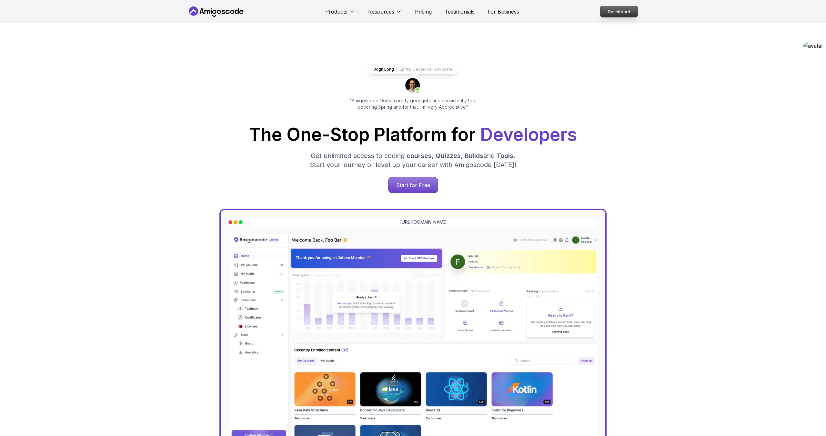
click at [612, 10] on p "Dashboard" at bounding box center [618, 11] width 37 height 11
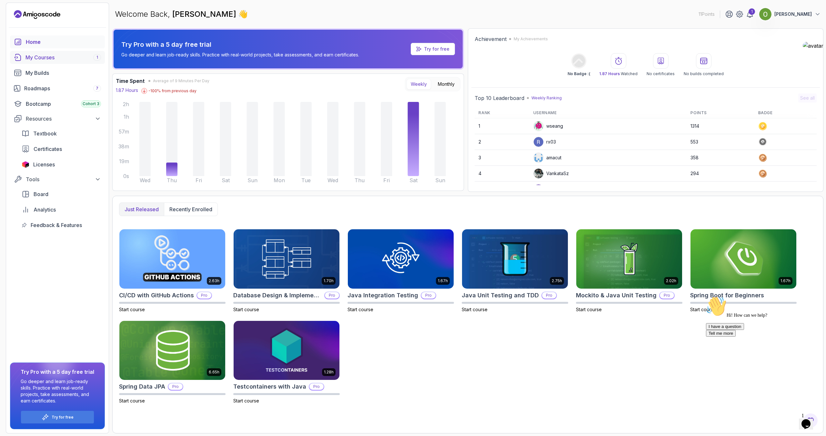
click at [59, 60] on div "My Courses 1" at bounding box center [62, 58] width 75 height 8
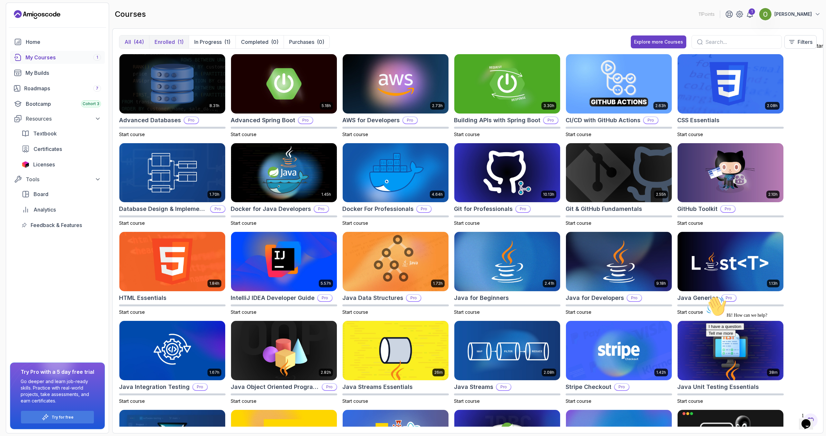
click at [166, 37] on button "Enrolled (1)" at bounding box center [169, 41] width 40 height 13
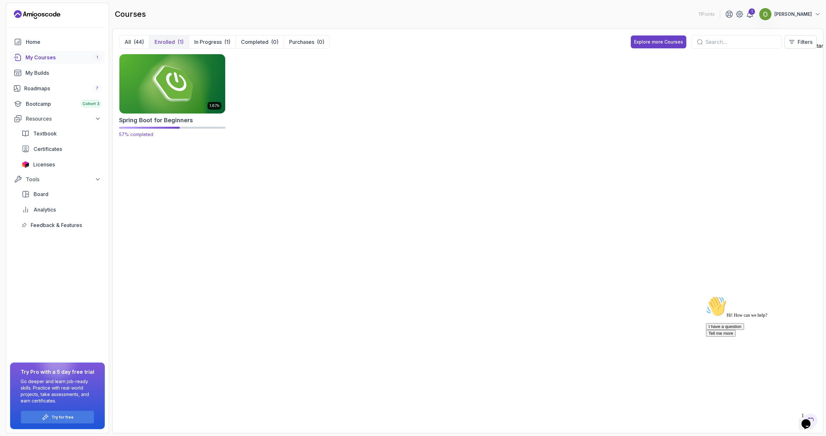
click at [185, 78] on img at bounding box center [172, 84] width 111 height 62
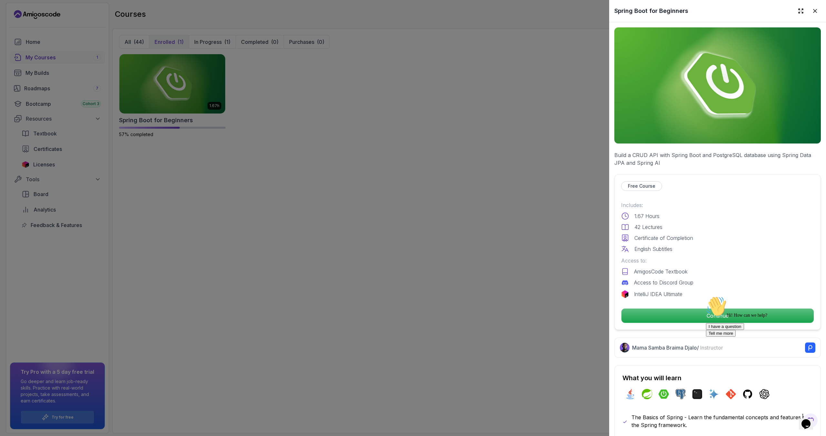
click at [711, 318] on div "Hi! How can we help? I have a question Tell me more" at bounding box center [764, 316] width 116 height 41
click at [734, 315] on div "Hi! How can we help? I have a question Tell me more" at bounding box center [764, 316] width 116 height 41
click at [734, 321] on div "Hi! How can we help? I have a question Tell me more" at bounding box center [764, 316] width 116 height 41
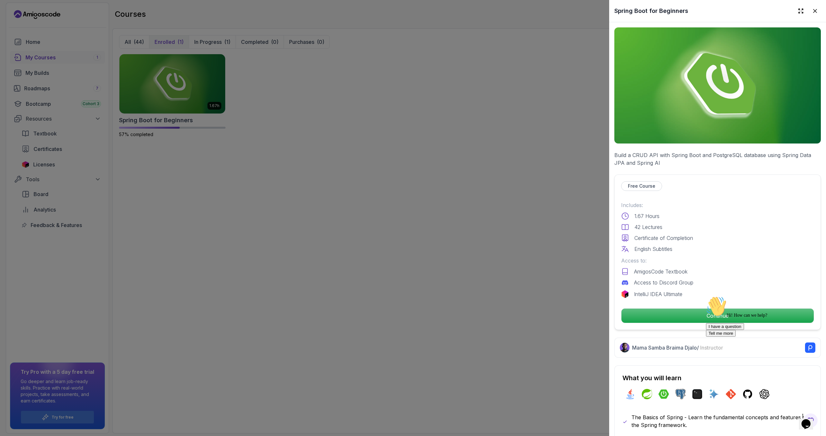
click at [706, 296] on icon "Chat attention grabber" at bounding box center [706, 296] width 0 height 0
click at [745, 317] on p "Continue" at bounding box center [717, 316] width 183 height 14
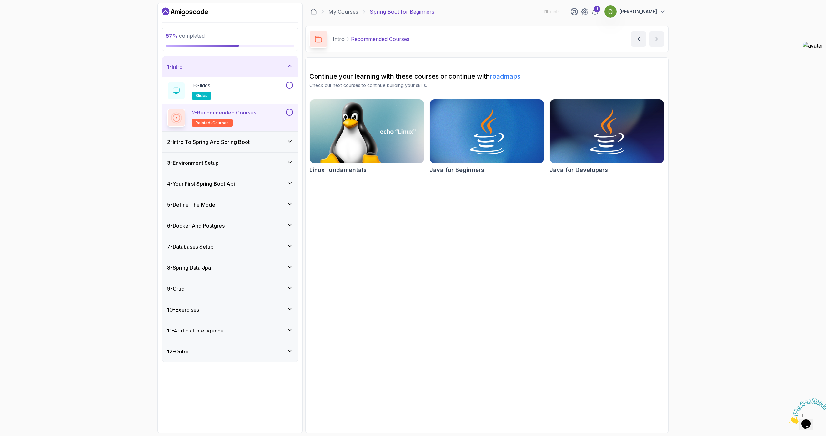
click at [195, 292] on div "9 - Crud" at bounding box center [230, 289] width 126 height 8
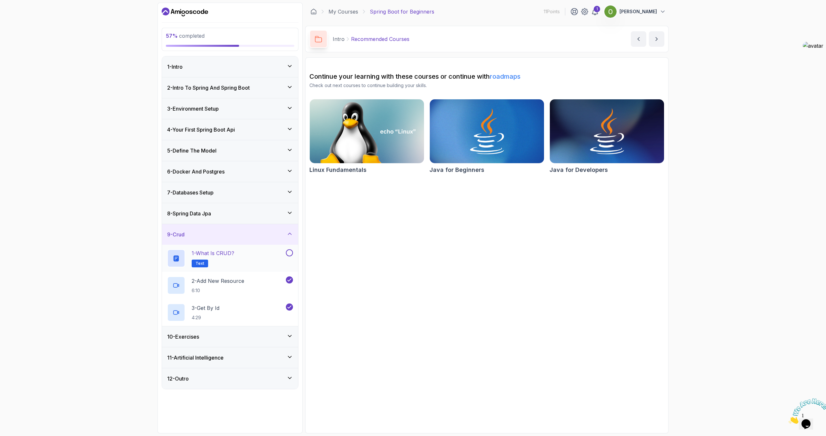
click at [179, 260] on icon at bounding box center [176, 259] width 8 height 8
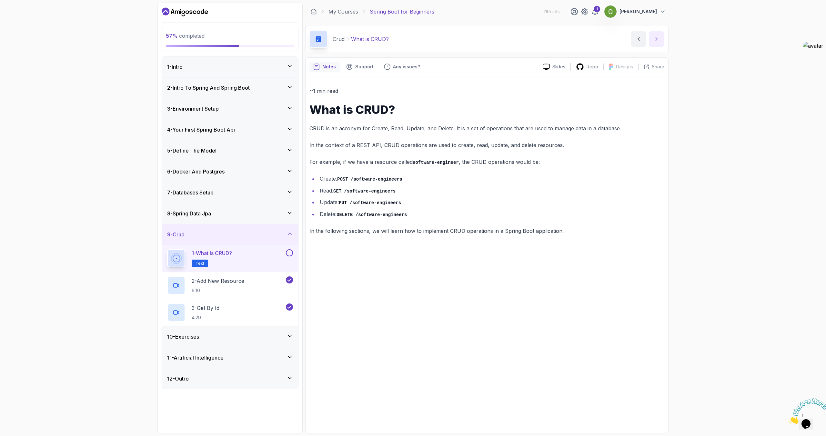
click at [652, 37] on button "next content" at bounding box center [656, 38] width 15 height 15
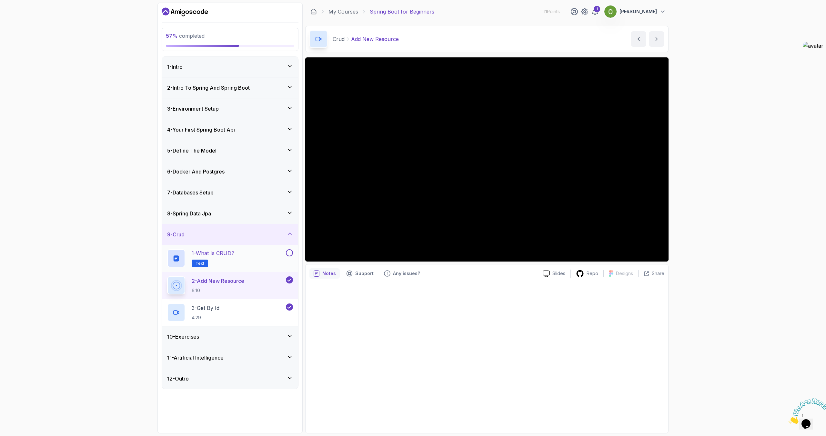
click at [193, 334] on h3 "10 - Exercises" at bounding box center [183, 337] width 32 height 8
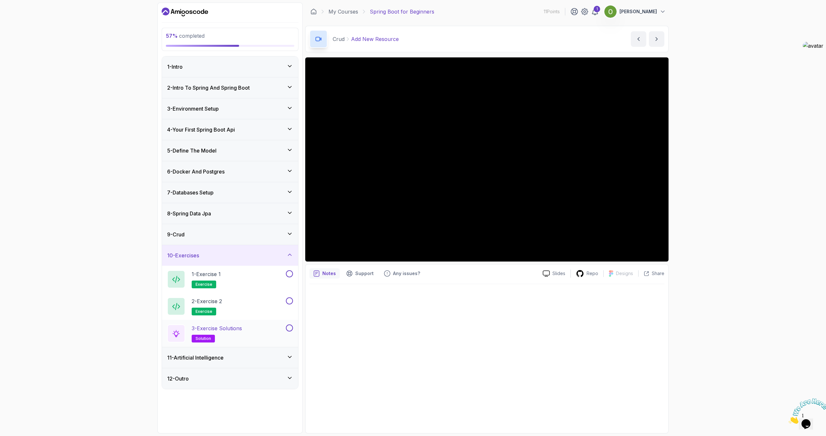
click at [210, 334] on h2 "3 - Exercise Solutions solution" at bounding box center [217, 334] width 50 height 18
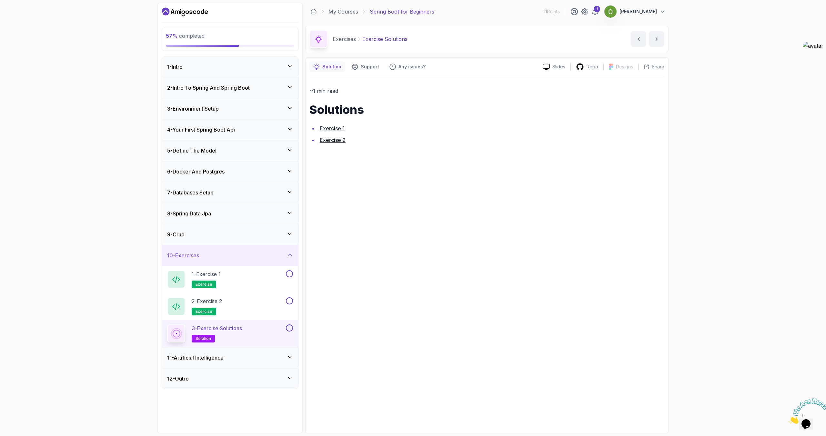
click at [337, 126] on link "Exercise 1" at bounding box center [332, 128] width 25 height 6
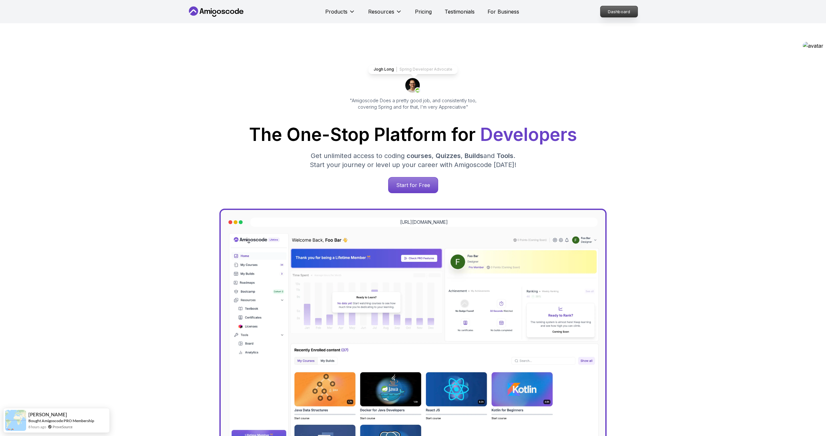
click at [620, 15] on p "Dashboard" at bounding box center [618, 11] width 37 height 11
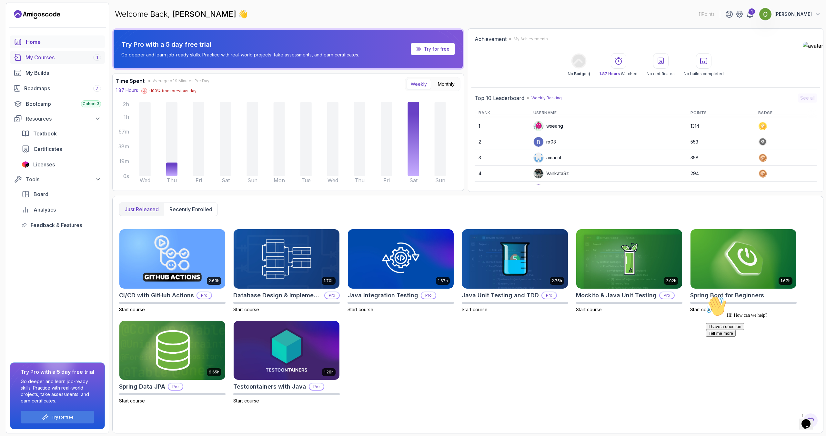
click at [28, 59] on div "My Courses 1" at bounding box center [62, 58] width 75 height 8
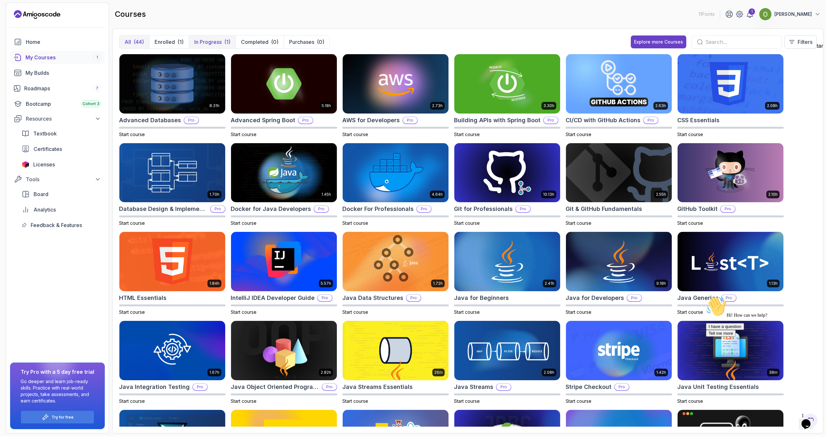
click at [216, 44] on p "In Progress" at bounding box center [207, 42] width 27 height 8
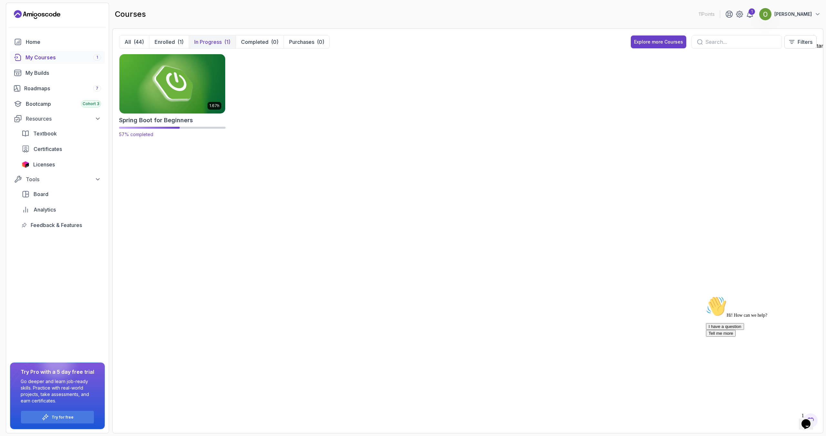
click at [189, 102] on img at bounding box center [172, 84] width 111 height 62
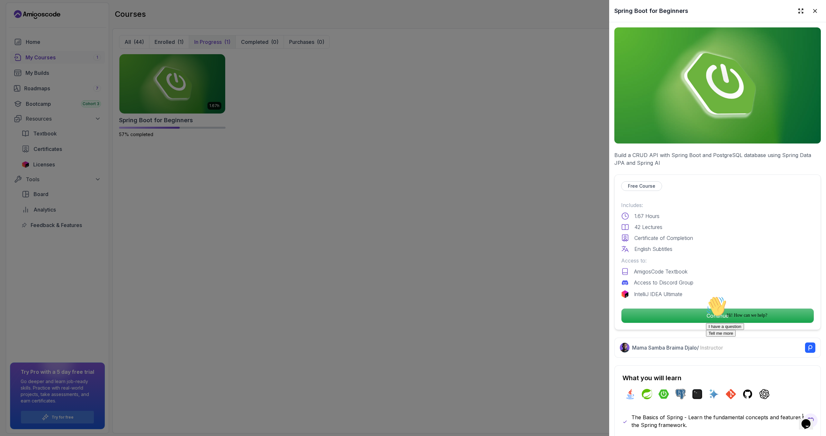
click at [706, 296] on icon "Chat attention grabber" at bounding box center [706, 296] width 0 height 0
click at [735, 318] on p "Continue" at bounding box center [717, 316] width 183 height 14
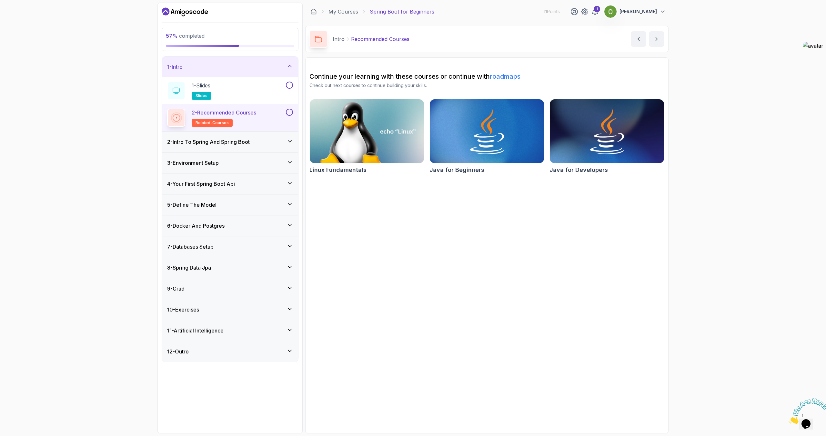
click at [233, 266] on div "8 - Spring Data Jpa" at bounding box center [230, 268] width 126 height 8
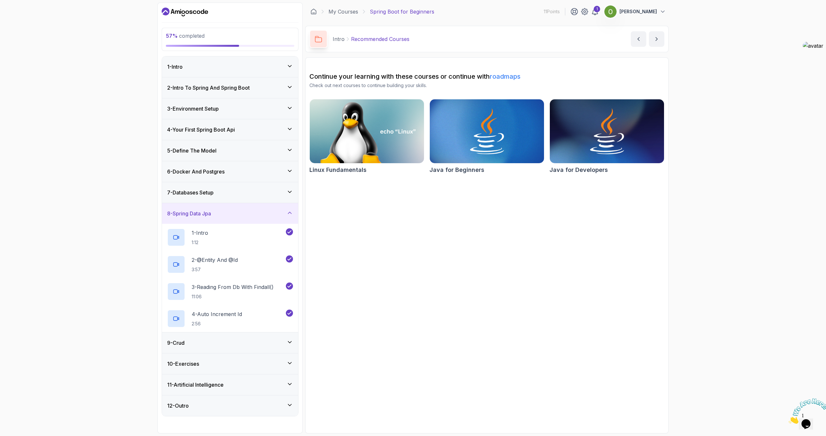
click at [219, 345] on div "9 - Crud" at bounding box center [230, 343] width 126 height 8
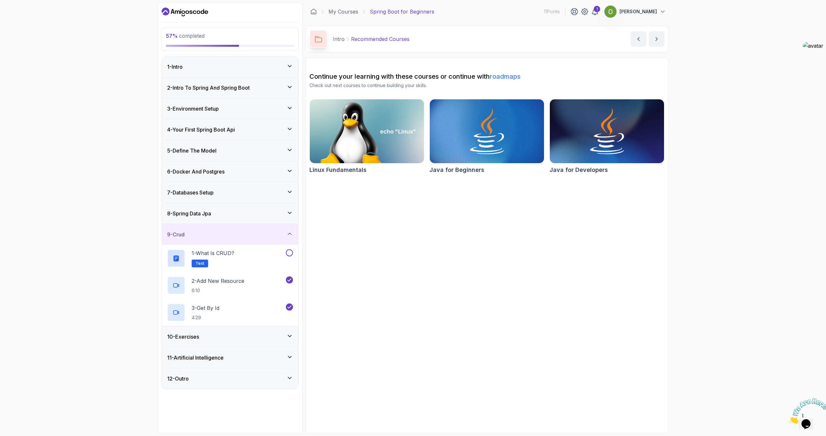
click at [209, 337] on div "10 - Exercises" at bounding box center [230, 337] width 126 height 8
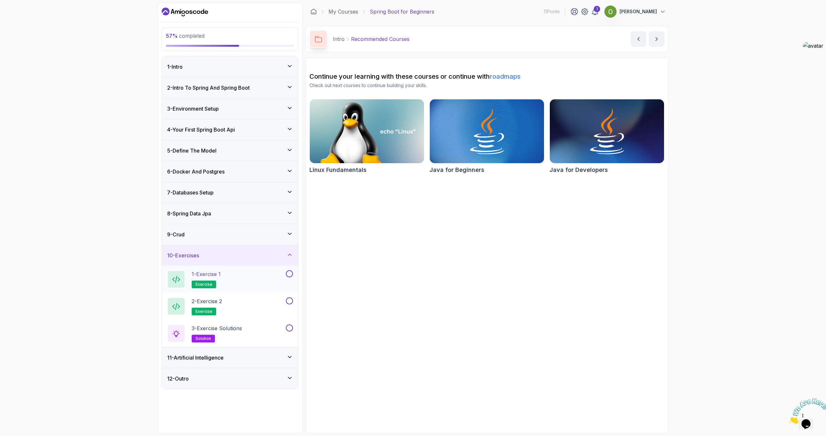
click at [218, 274] on p "1 - Exercise 1" at bounding box center [206, 274] width 29 height 8
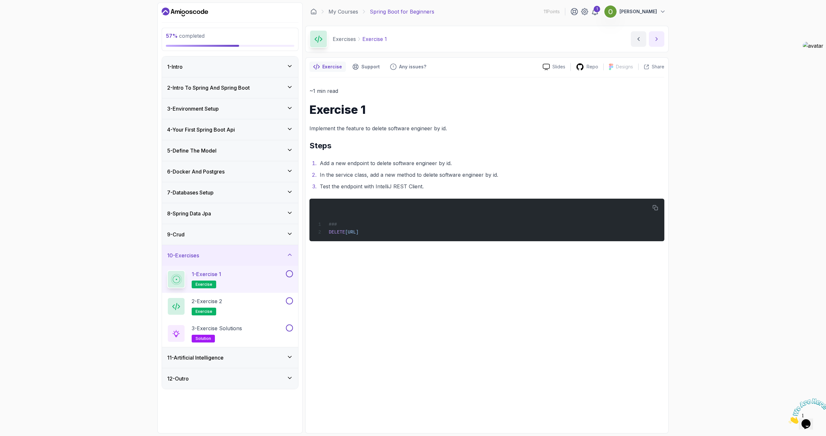
click at [656, 39] on icon "next content" at bounding box center [656, 39] width 6 height 6
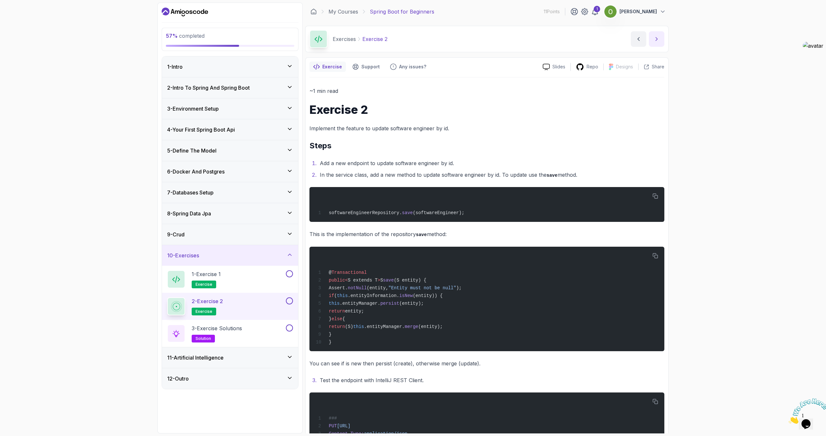
click at [654, 40] on icon "next content" at bounding box center [656, 39] width 6 height 6
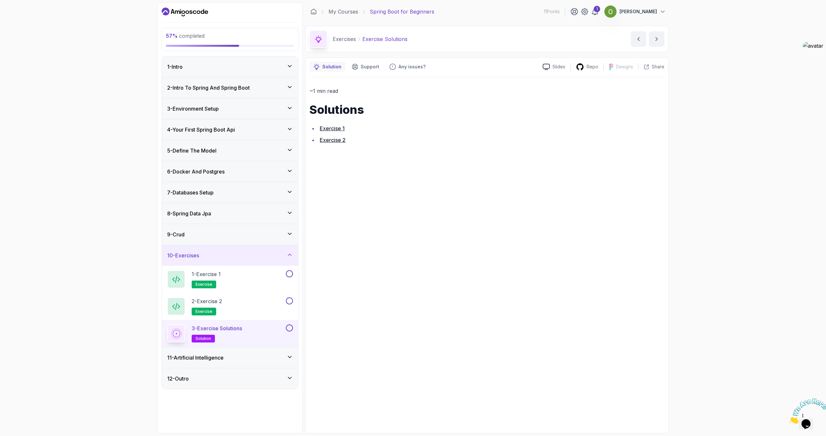
click at [319, 35] on icon at bounding box center [318, 38] width 7 height 7
click at [256, 46] on div at bounding box center [230, 46] width 128 height 2
click at [178, 276] on icon at bounding box center [176, 279] width 8 height 7
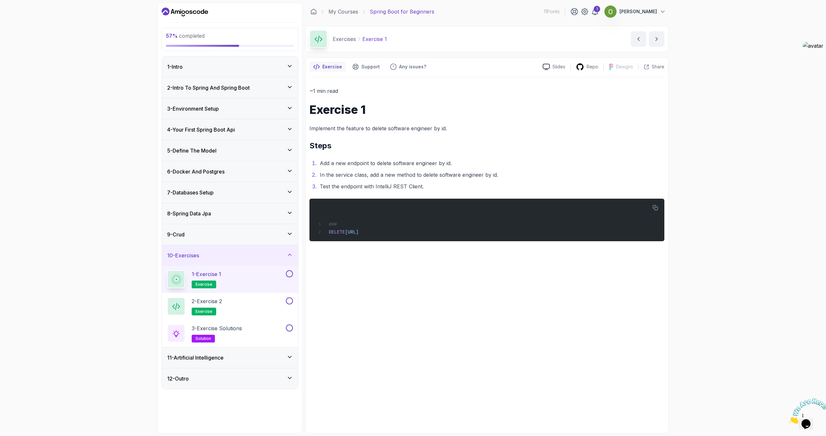
click at [290, 275] on button at bounding box center [289, 273] width 7 height 7
click at [290, 302] on button at bounding box center [289, 300] width 7 height 7
click at [228, 215] on div "8 - Spring Data Jpa" at bounding box center [230, 214] width 126 height 8
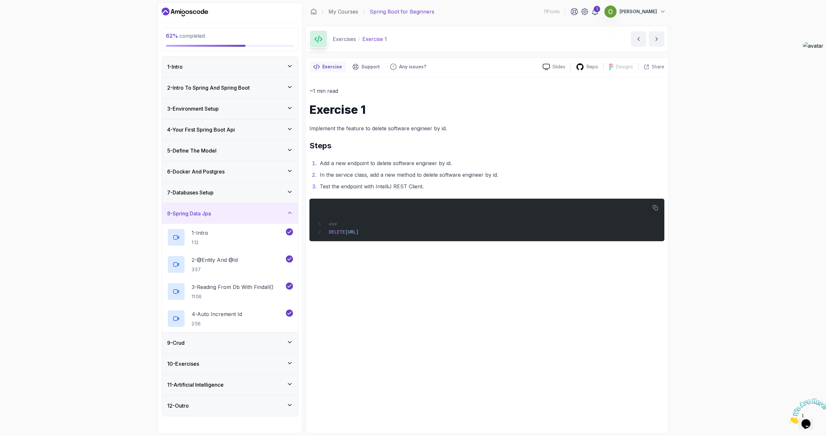
click at [236, 189] on div "7 - Databases Setup" at bounding box center [230, 193] width 126 height 8
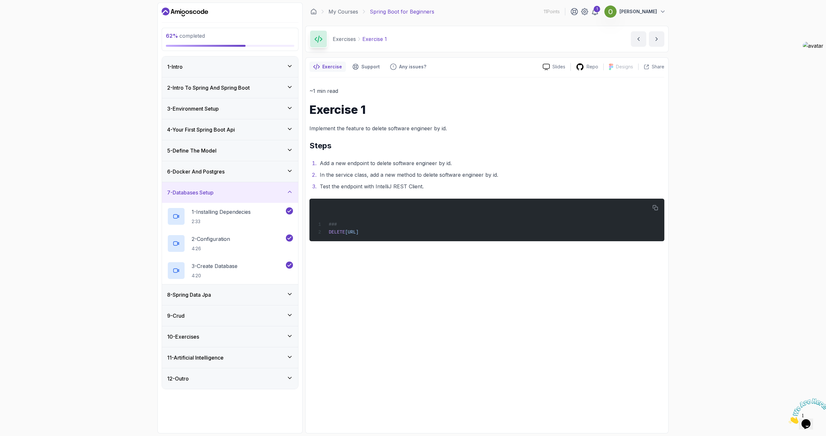
click at [230, 160] on div "5 - Define The Model" at bounding box center [230, 150] width 136 height 21
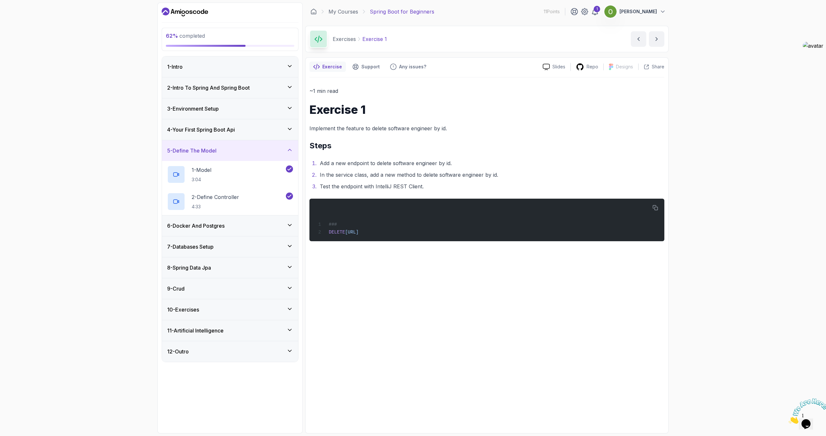
click at [227, 146] on div "5 - Define The Model" at bounding box center [230, 150] width 136 height 21
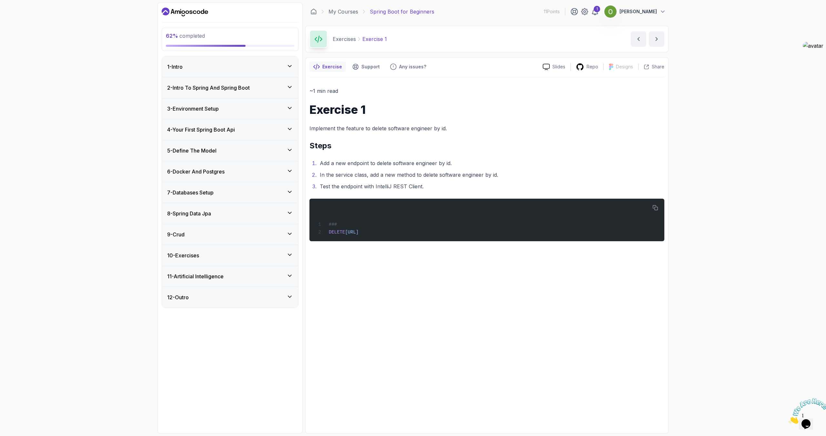
click at [223, 127] on h3 "4 - Your First Spring Boot Api" at bounding box center [201, 130] width 68 height 8
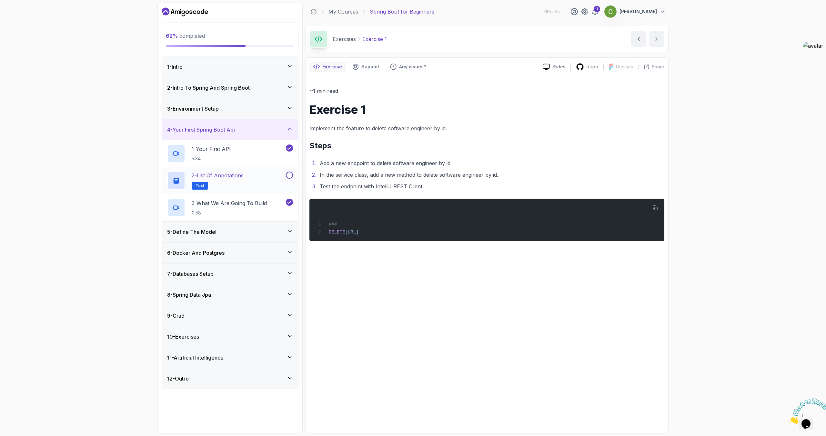
click at [291, 178] on button at bounding box center [289, 175] width 7 height 7
click at [226, 110] on div "3 - Environment Setup" at bounding box center [230, 109] width 126 height 8
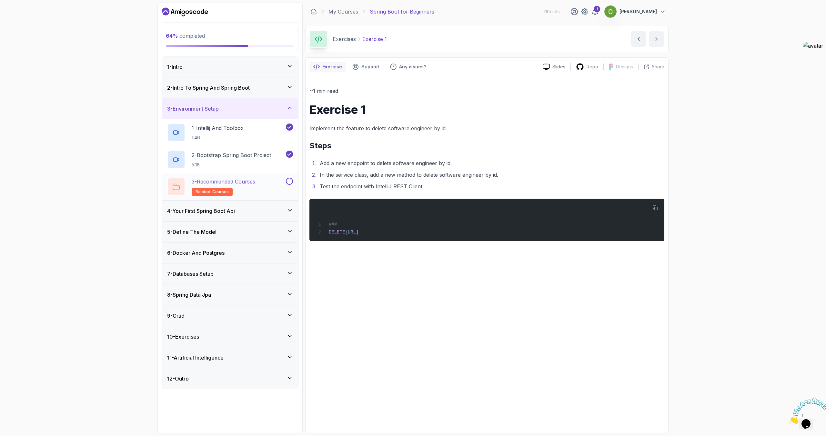
click at [289, 181] on button at bounding box center [289, 181] width 7 height 7
click at [218, 94] on div "2 - Intro To Spring And Spring Boot" at bounding box center [230, 87] width 136 height 21
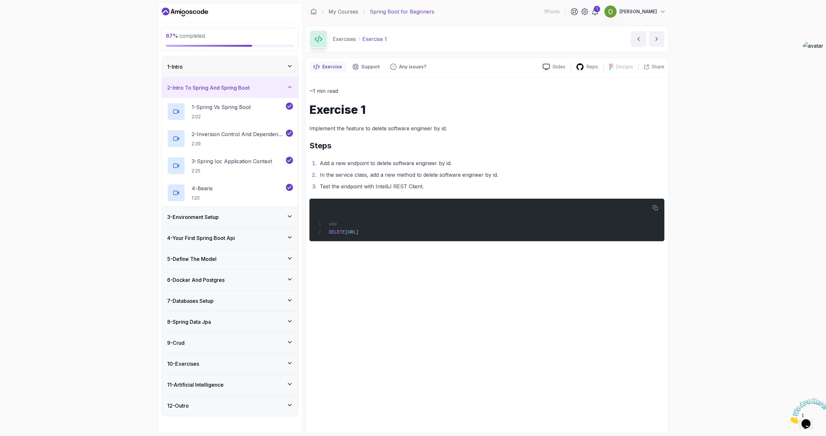
click at [229, 66] on div "1 - Intro" at bounding box center [230, 67] width 126 height 8
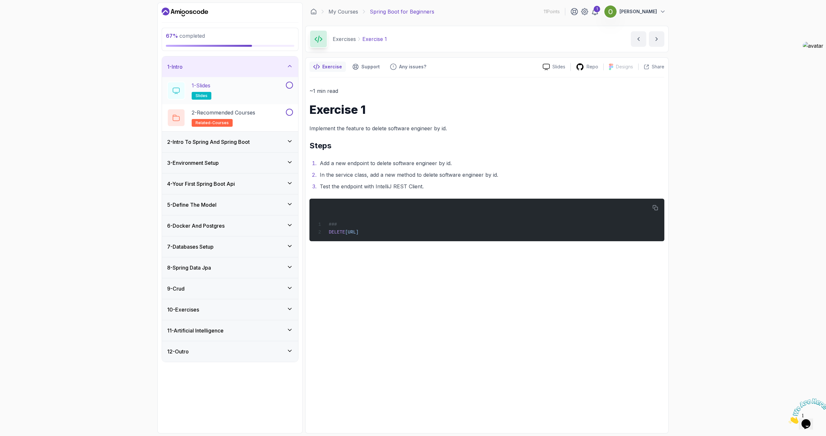
click at [292, 86] on button at bounding box center [289, 85] width 7 height 7
click at [290, 112] on button at bounding box center [289, 112] width 7 height 7
click at [205, 275] on div "8 - Spring Data Jpa" at bounding box center [230, 267] width 136 height 21
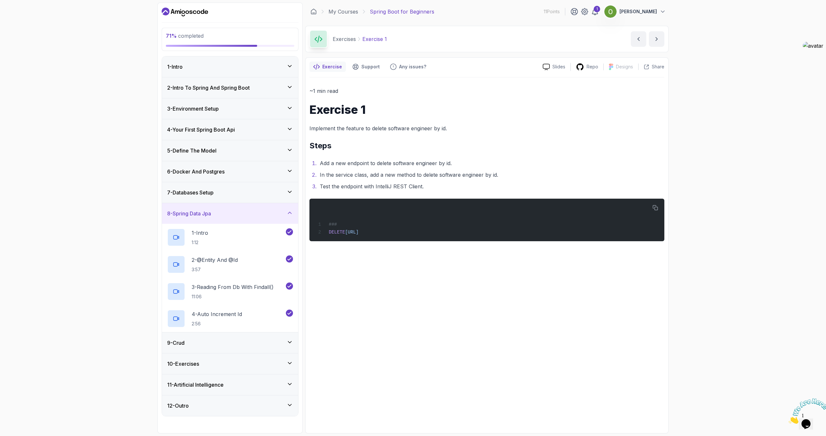
click at [213, 341] on div "9 - Crud" at bounding box center [230, 343] width 126 height 8
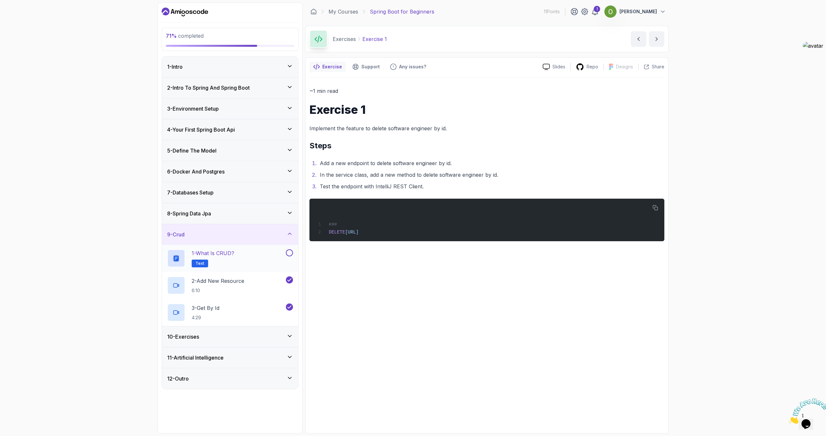
click at [294, 248] on div "1 - What is CRUD? Text" at bounding box center [230, 258] width 136 height 27
click at [289, 253] on button at bounding box center [289, 252] width 7 height 7
click at [225, 335] on div "10 - Exercises" at bounding box center [230, 337] width 126 height 8
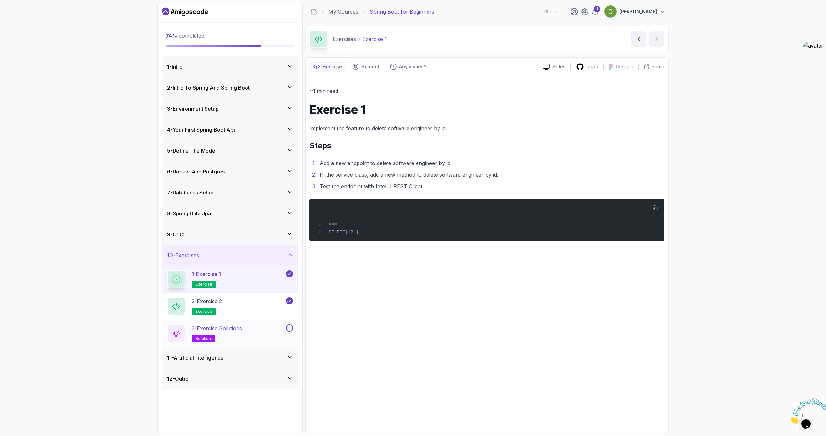
click at [291, 331] on button at bounding box center [289, 328] width 7 height 7
click at [188, 356] on h3 "11 - Artificial Intelligence" at bounding box center [195, 358] width 56 height 8
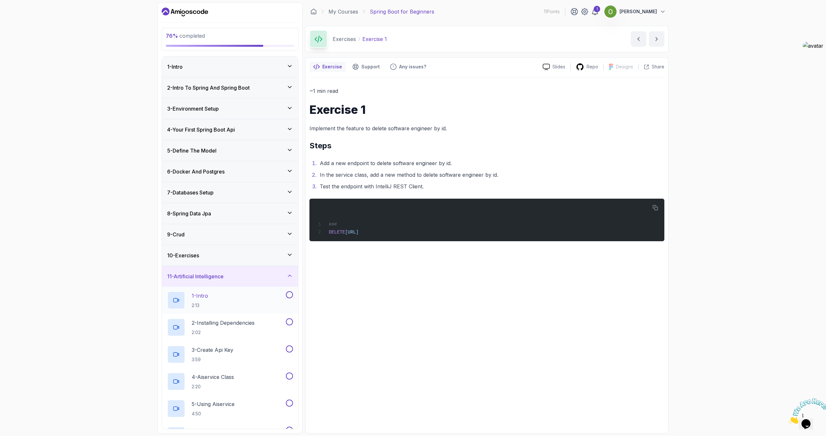
click at [205, 299] on p "1 - Intro" at bounding box center [200, 296] width 16 height 8
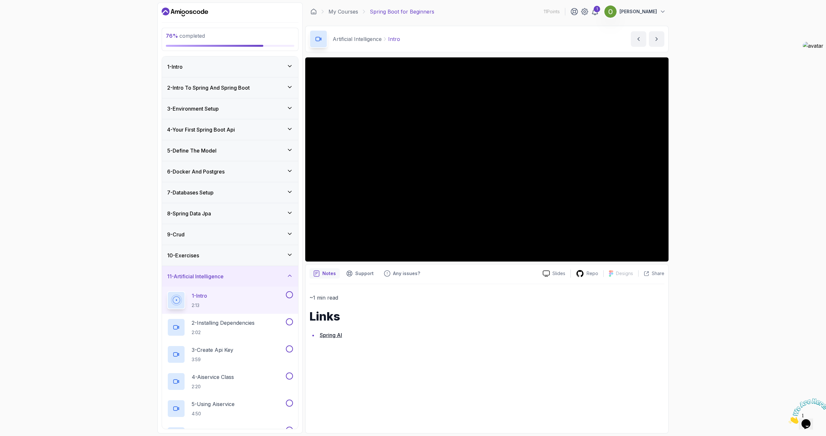
click at [628, 353] on div "~1 min read Links Spring AI" at bounding box center [486, 356] width 355 height 145
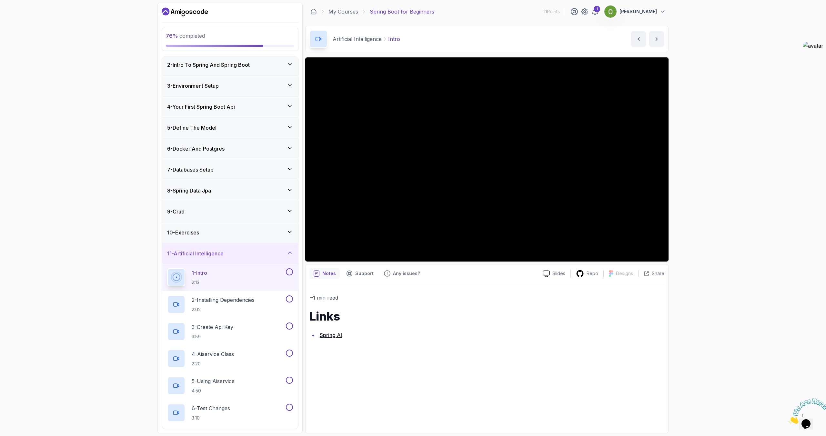
scroll to position [68, 0]
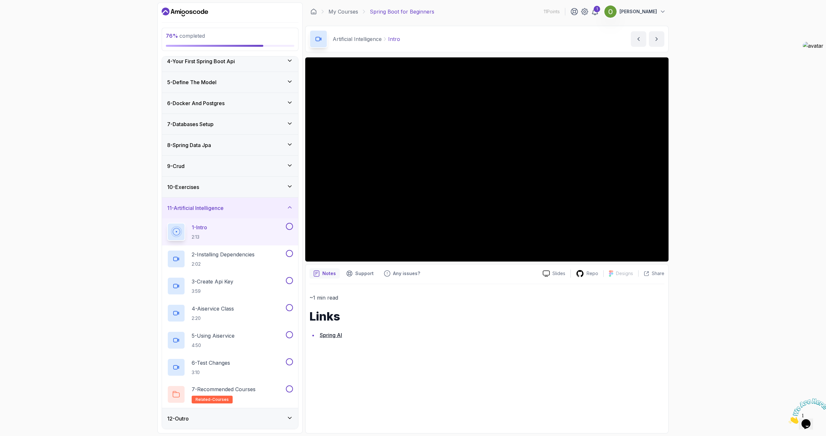
click at [176, 416] on h3 "12 - Outro" at bounding box center [178, 419] width 22 height 8
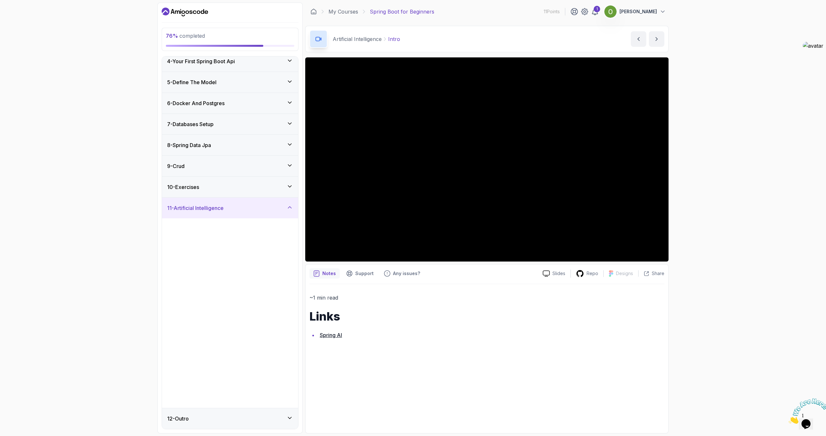
scroll to position [0, 0]
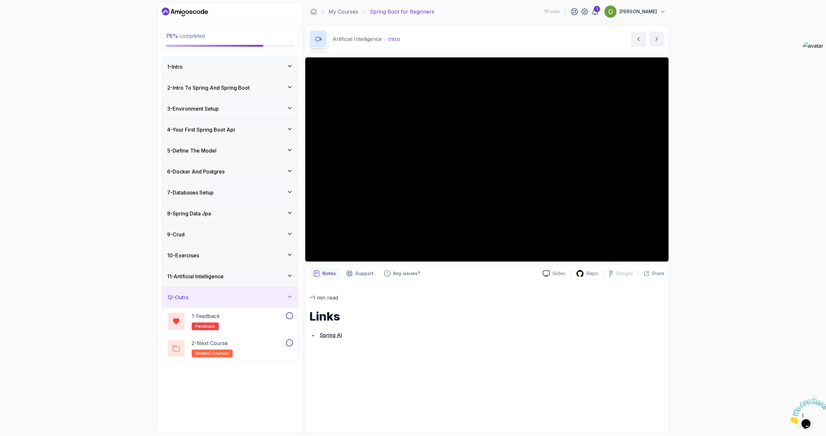
click at [179, 275] on h3 "11 - Artificial Intelligence" at bounding box center [195, 277] width 56 height 8
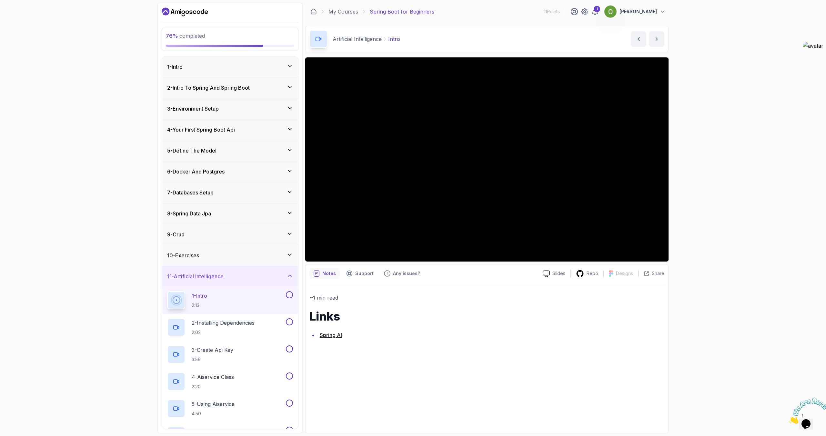
click at [333, 337] on link "Spring AI" at bounding box center [331, 335] width 22 height 6
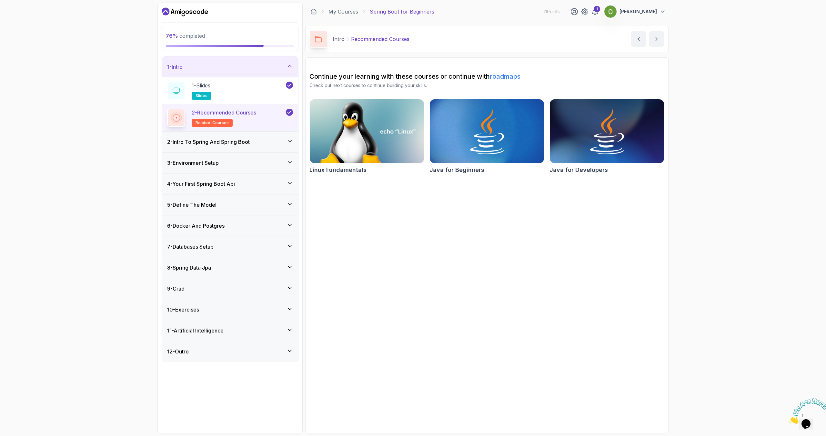
click at [192, 331] on h3 "11 - Artificial Intelligence" at bounding box center [195, 331] width 56 height 8
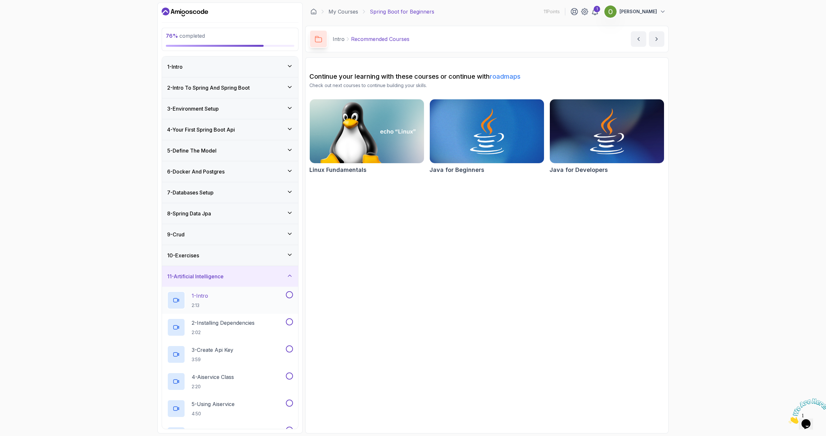
click at [215, 301] on div "1 - Intro 2:13" at bounding box center [225, 300] width 117 height 18
